Goal: Information Seeking & Learning: Find specific fact

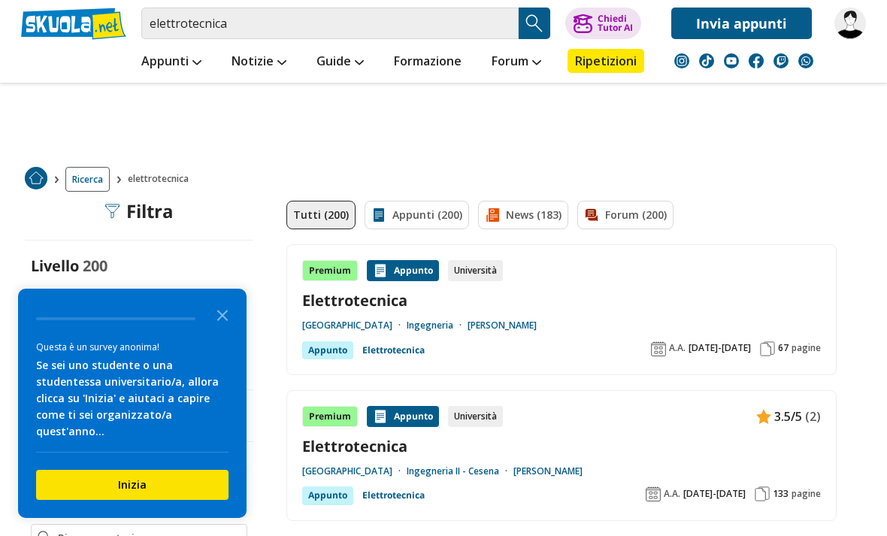
click at [426, 307] on link "Elettrotecnica" at bounding box center [561, 300] width 519 height 20
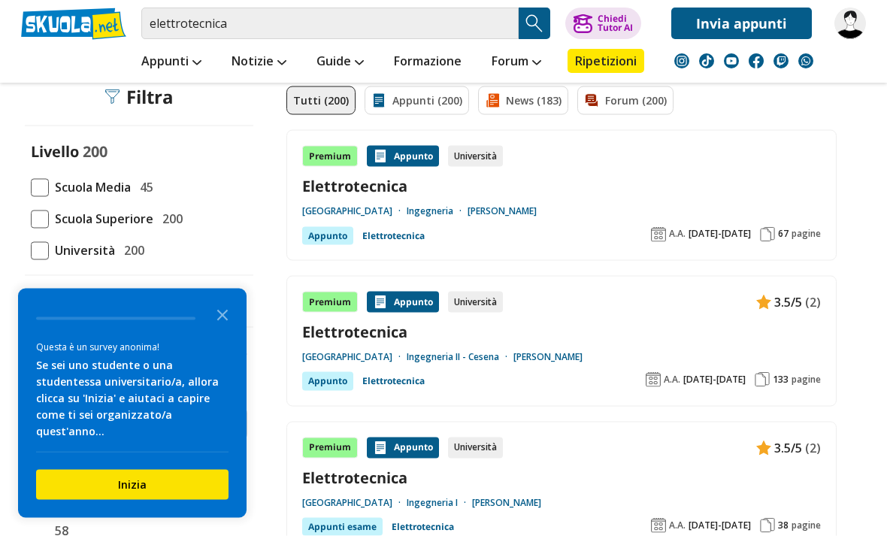
scroll to position [115, 0]
click at [402, 332] on link "Elettrotecnica" at bounding box center [561, 331] width 519 height 20
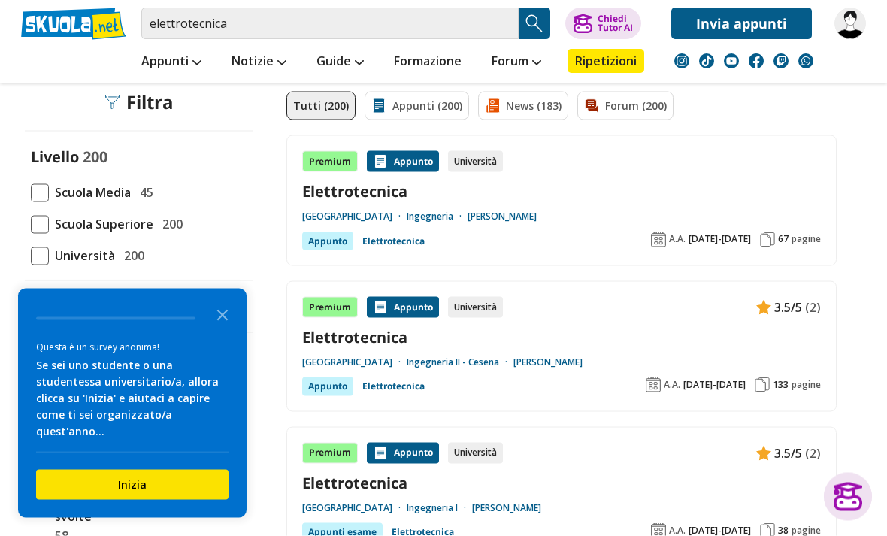
scroll to position [0, 0]
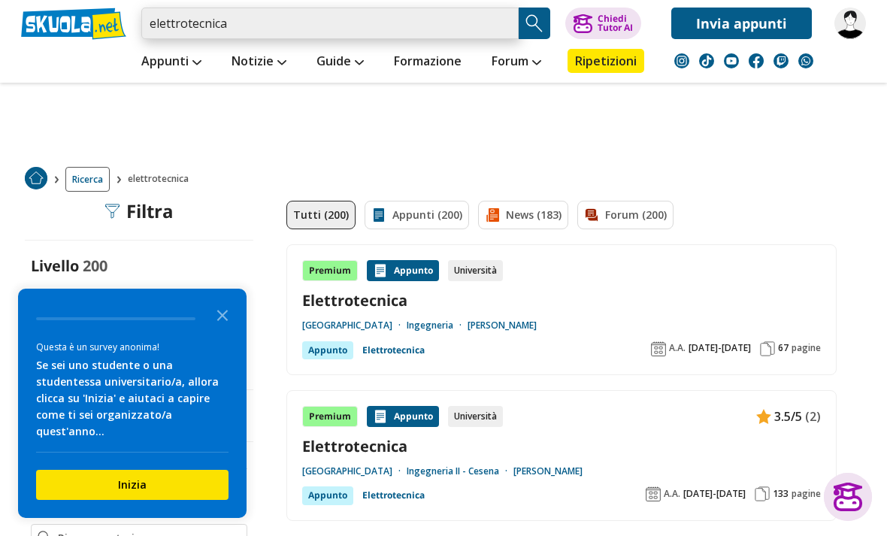
click at [349, 31] on input "elettrotecnica" at bounding box center [329, 24] width 377 height 32
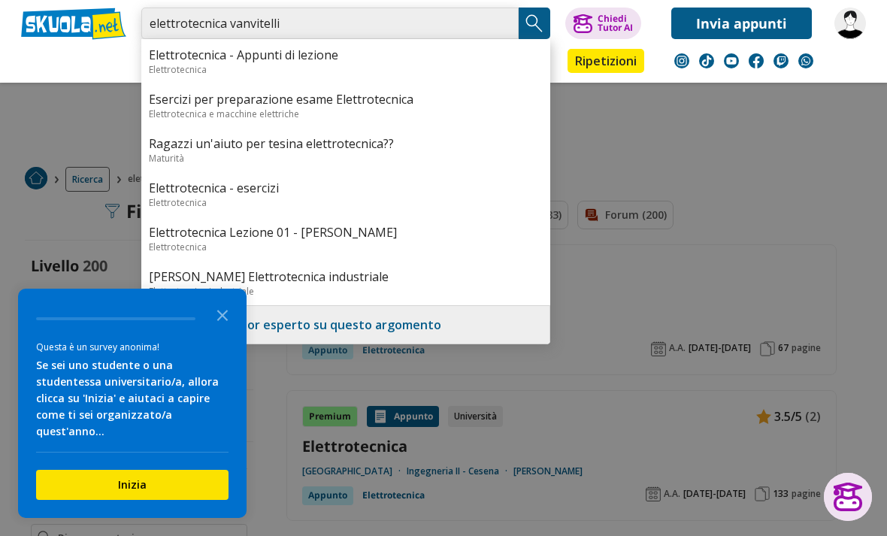
type input "elettrotecnica vanvitelli"
click at [539, 25] on img "Search Button" at bounding box center [534, 23] width 23 height 23
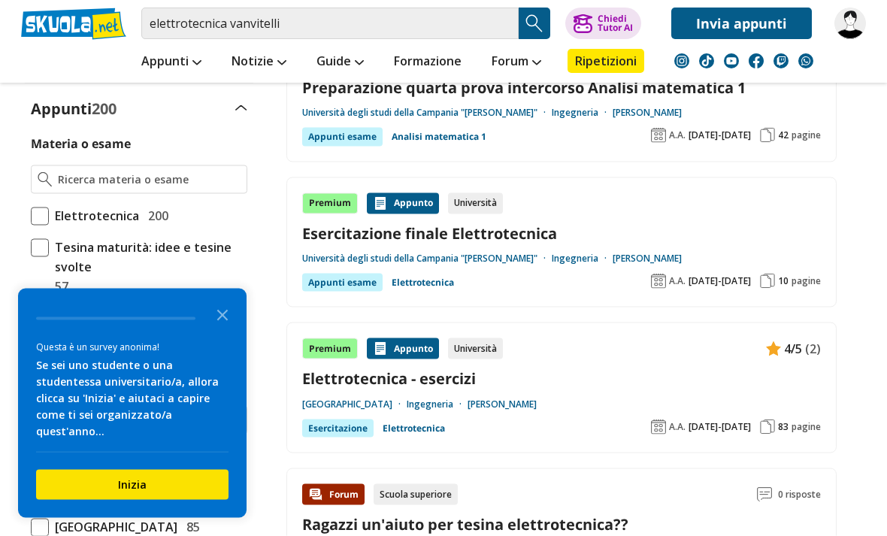
scroll to position [361, 0]
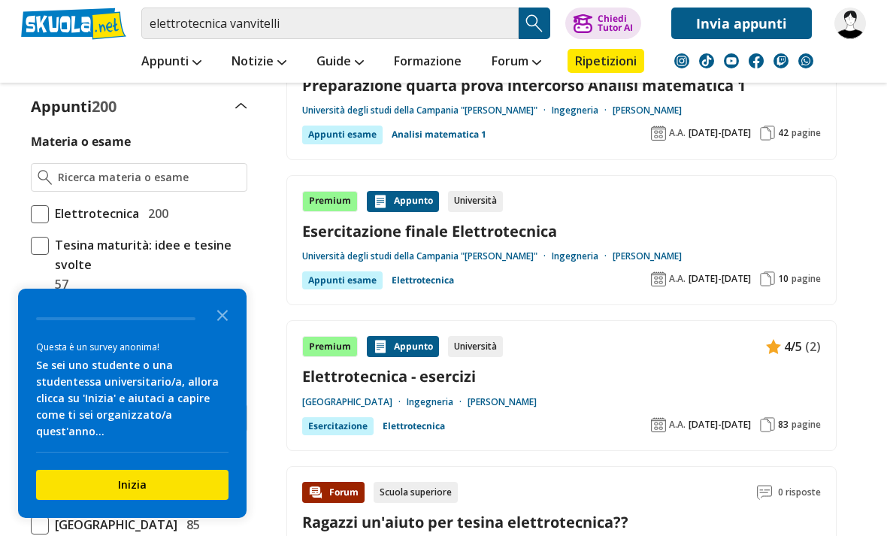
click at [604, 224] on link "Esercitazione finale Elettrotecnica" at bounding box center [561, 231] width 519 height 20
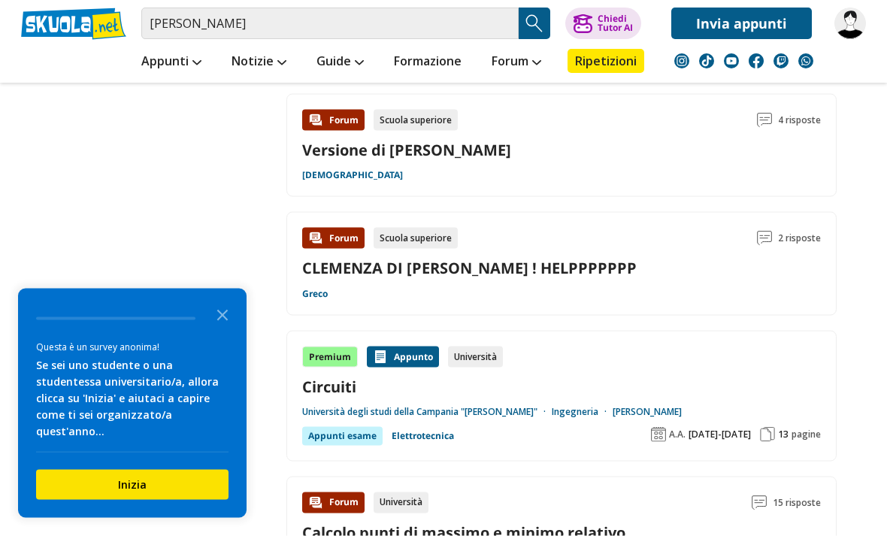
scroll to position [2210, 0]
click at [756, 378] on link "Circuiti" at bounding box center [561, 386] width 519 height 20
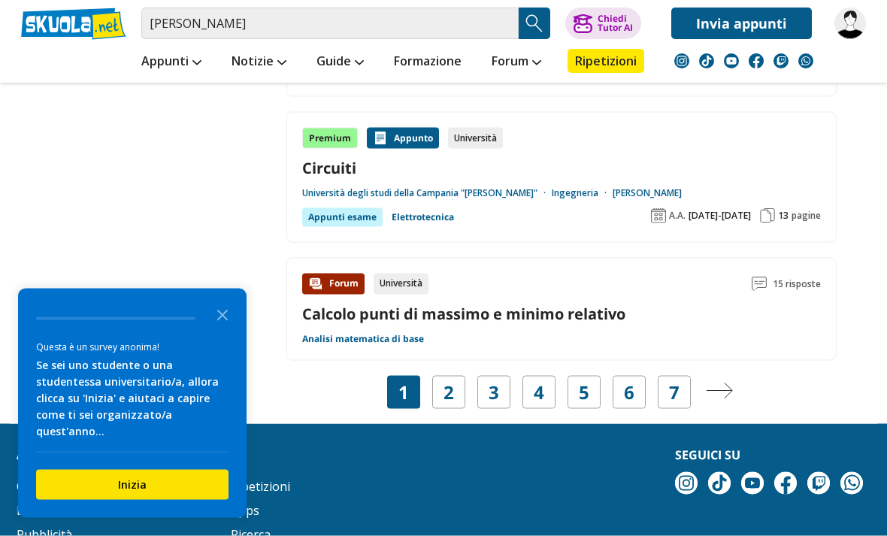
scroll to position [2430, 0]
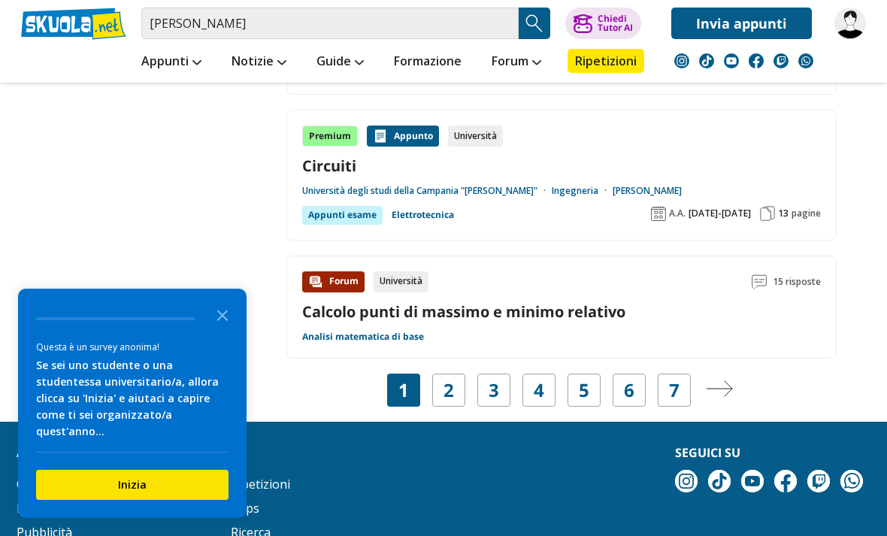
click at [447, 389] on link "2" at bounding box center [449, 390] width 11 height 21
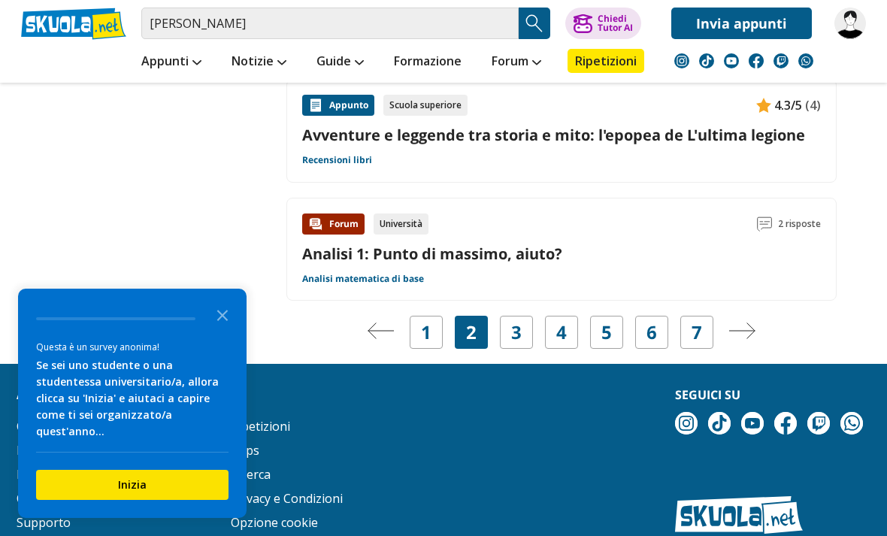
scroll to position [2621, 0]
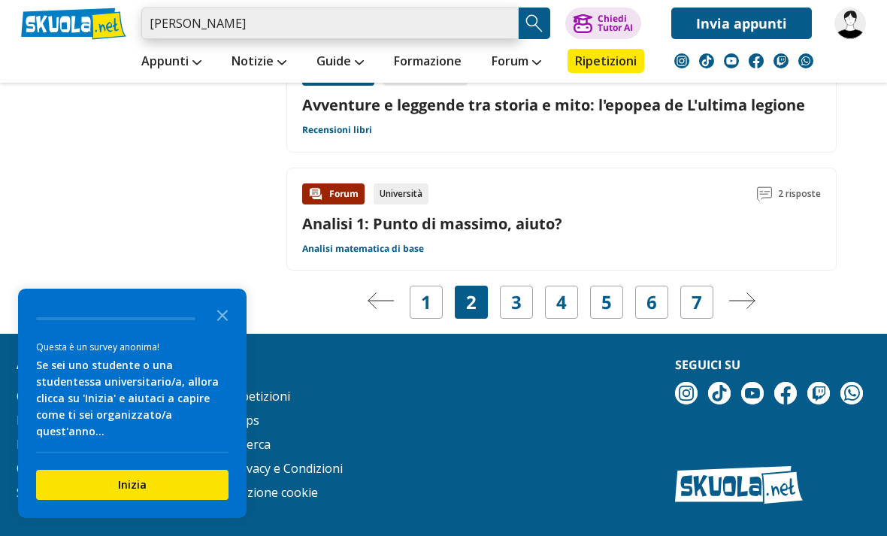
click at [308, 19] on input "massimo vitelli" at bounding box center [329, 24] width 377 height 32
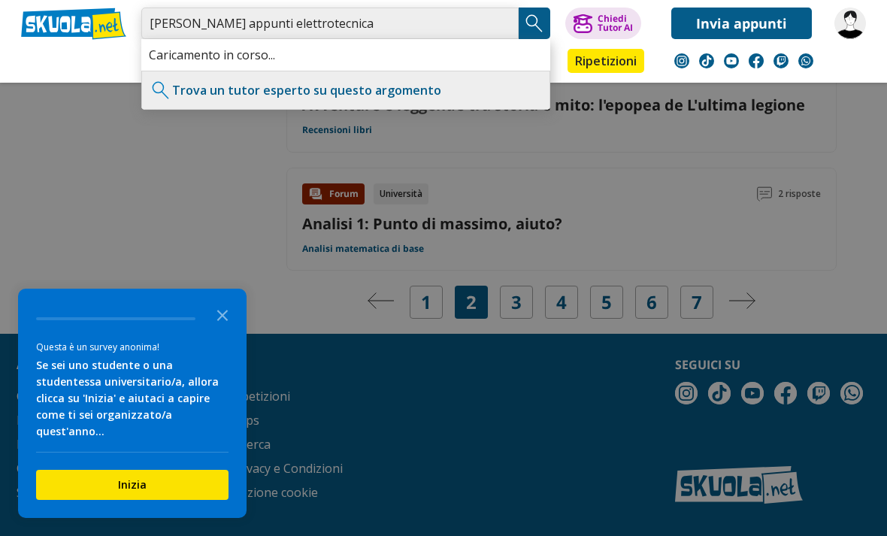
type input "[PERSON_NAME] appunti elettrotecnica"
click at [532, 24] on img "Search Button" at bounding box center [534, 23] width 23 height 23
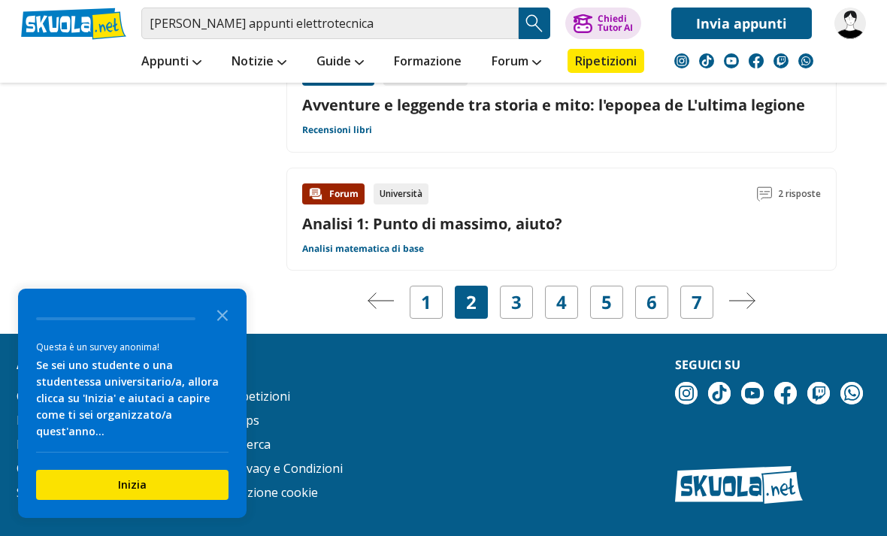
click at [532, 24] on img "Search Button" at bounding box center [534, 23] width 23 height 23
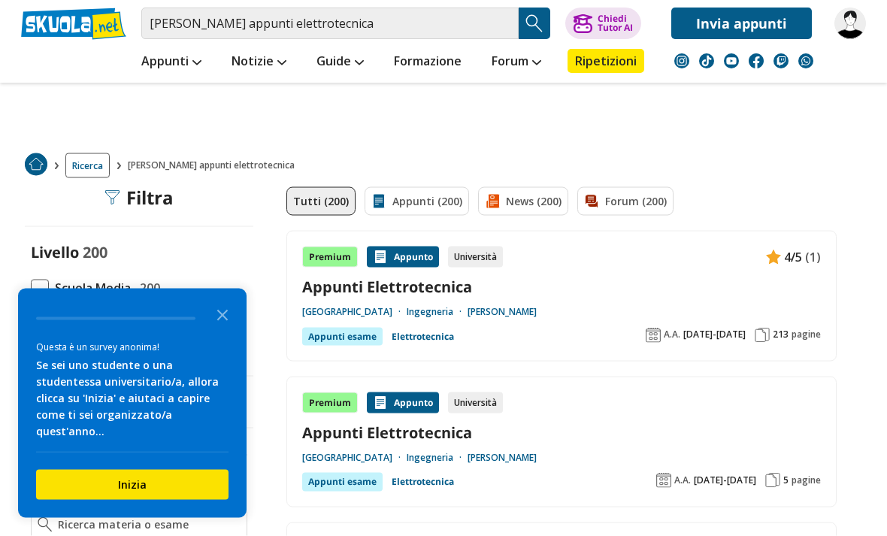
scroll to position [11, 0]
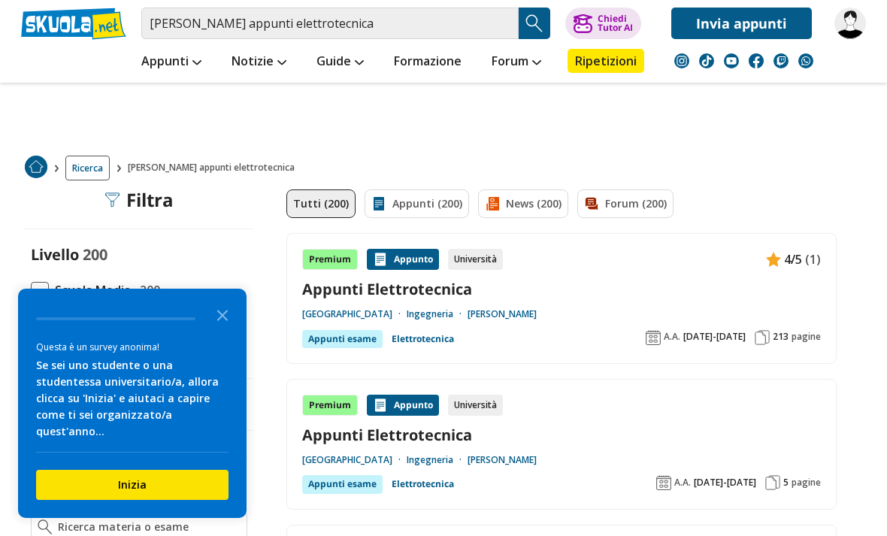
click at [586, 280] on link "Appunti Elettrotecnica" at bounding box center [561, 289] width 519 height 20
